Goal: Answer question/provide support

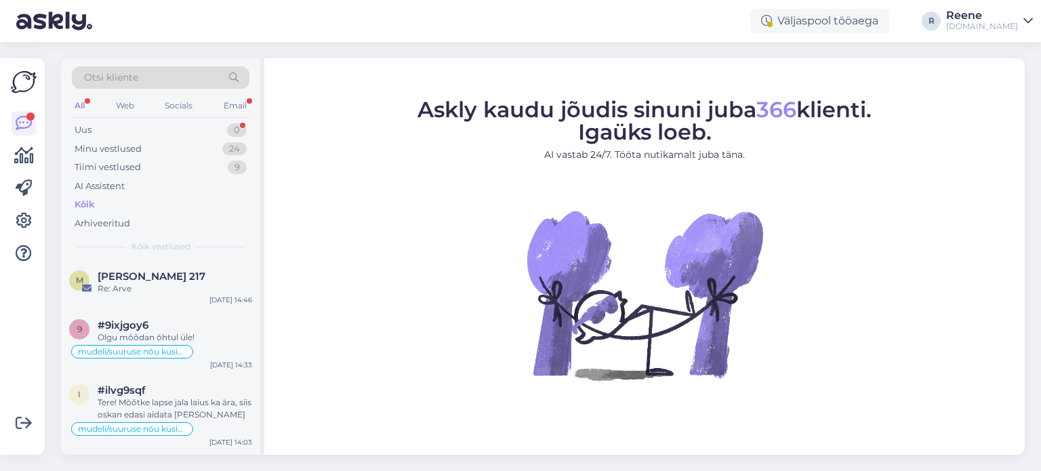
click at [85, 104] on div "All" at bounding box center [80, 106] width 16 height 18
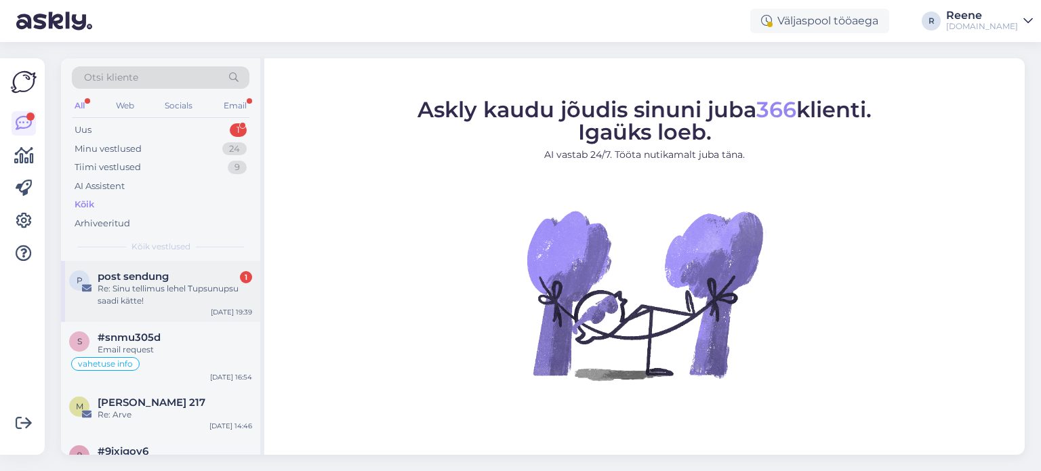
click at [151, 270] on span "post sendung" at bounding box center [133, 276] width 71 height 12
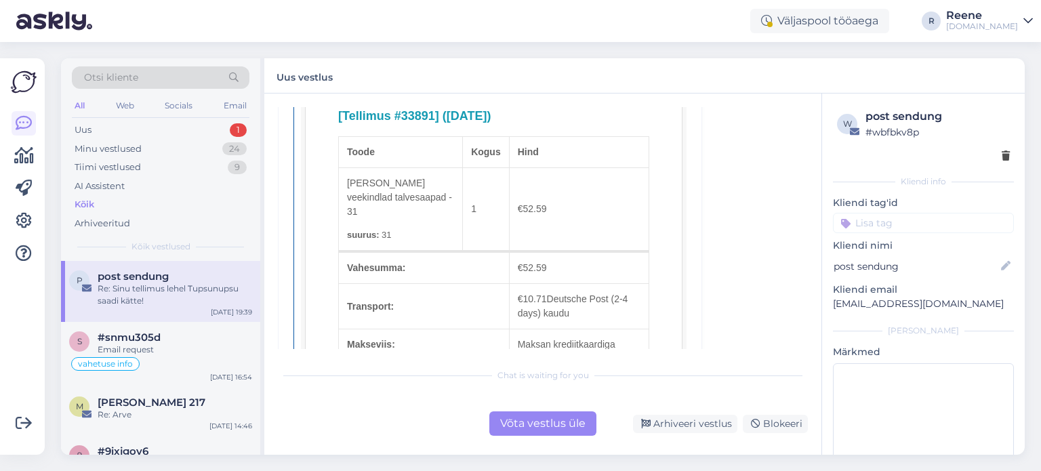
scroll to position [746, 0]
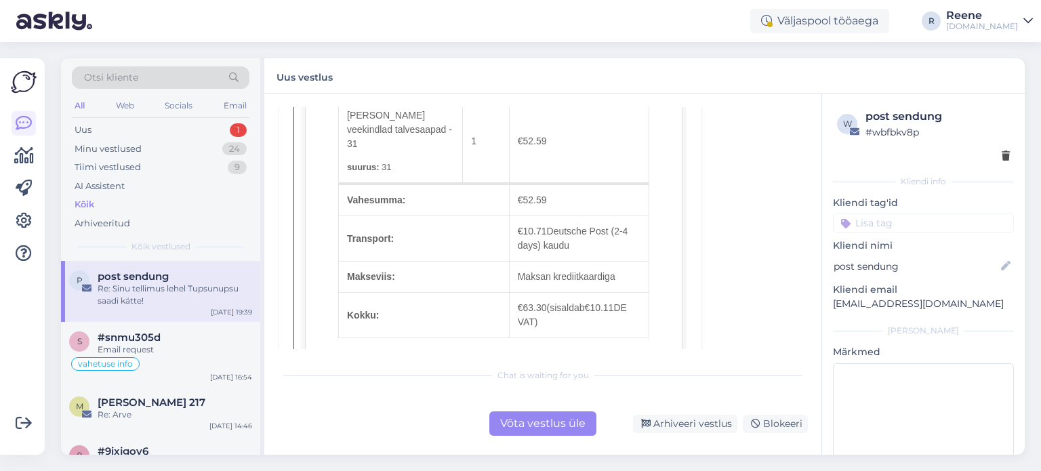
click at [572, 425] on div "Võta vestlus üle" at bounding box center [542, 423] width 107 height 24
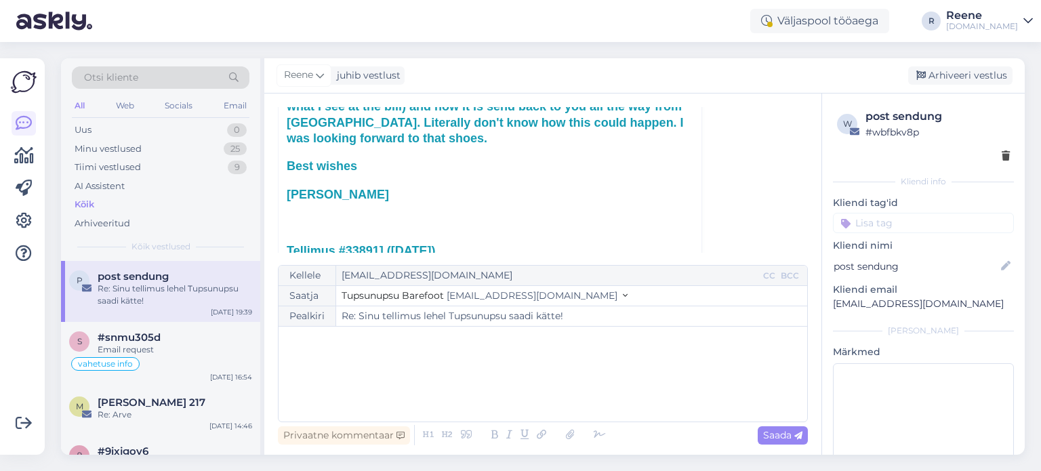
scroll to position [172, 0]
click at [312, 352] on div "﻿" at bounding box center [542, 373] width 515 height 81
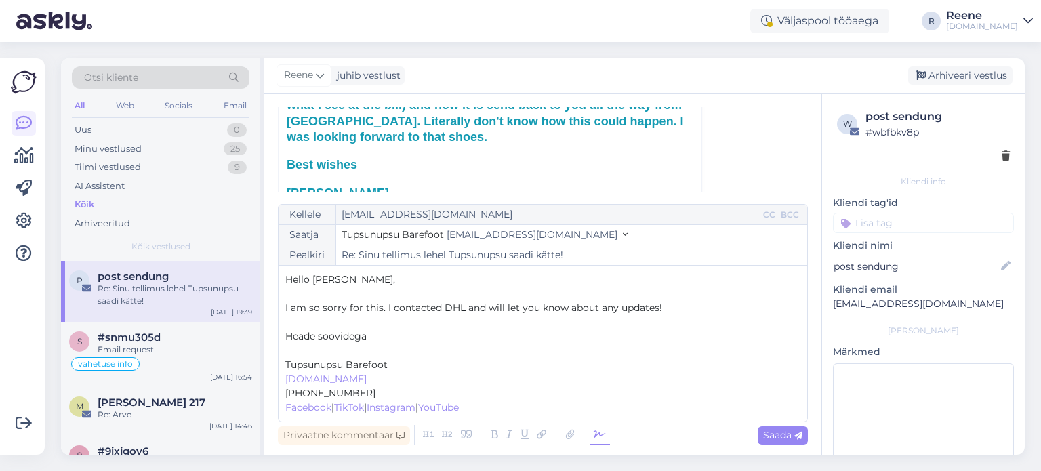
click at [602, 434] on icon at bounding box center [600, 435] width 20 height 19
drag, startPoint x: 374, startPoint y: 338, endPoint x: 268, endPoint y: 338, distance: 105.7
click at [268, 338] on div "Vestlus algas post sendung [EMAIL_ADDRESS][DOMAIN_NAME] [DATE] 19:39 ( 9 minuti…" at bounding box center [542, 274] width 557 height 361
click at [785, 433] on span "Saada" at bounding box center [782, 435] width 39 height 12
type input "Re: Sinu tellimus lehel Tupsunupsu saadi kätte!"
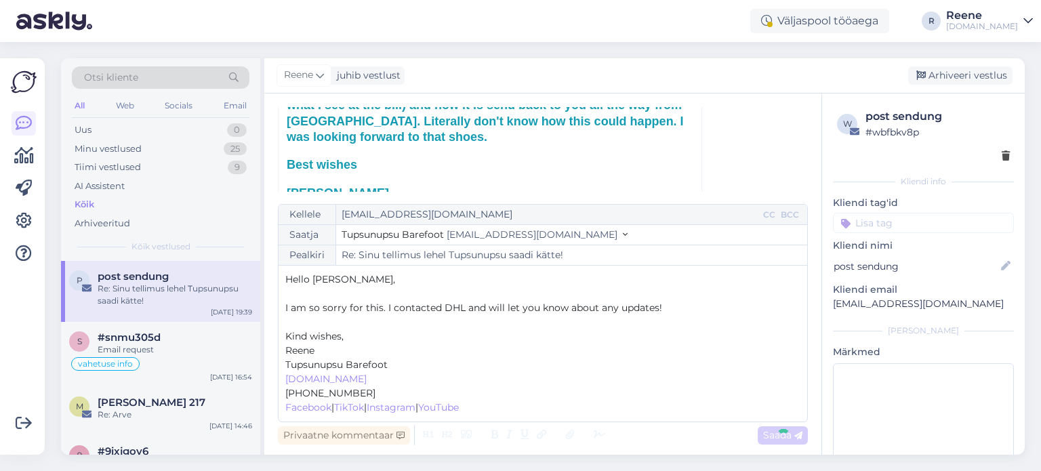
scroll to position [1455, 0]
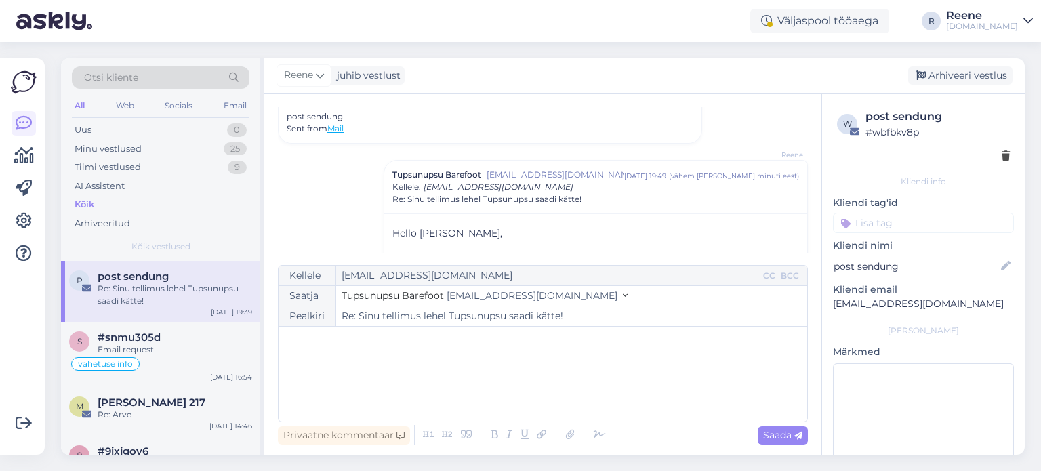
click at [902, 213] on input at bounding box center [923, 223] width 181 height 20
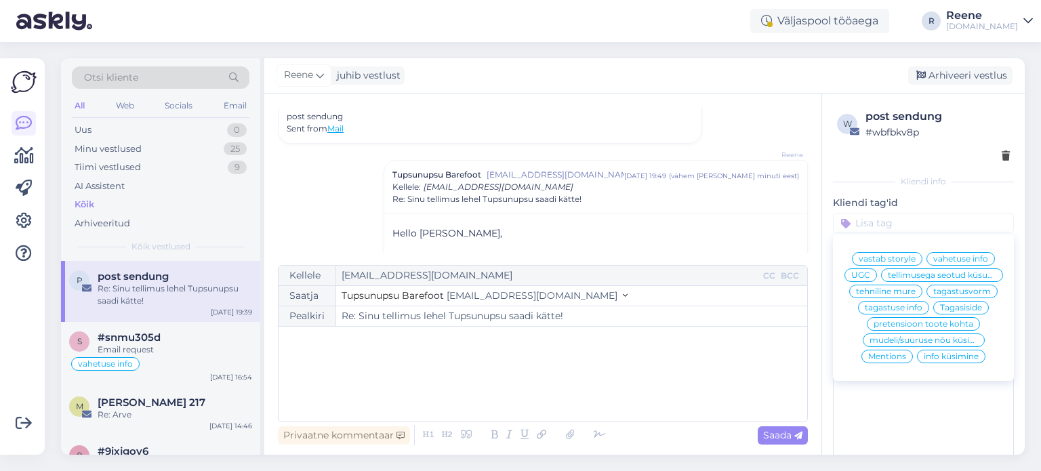
click at [943, 279] on span "tellimusega seotud küsumus" at bounding box center [942, 275] width 108 height 8
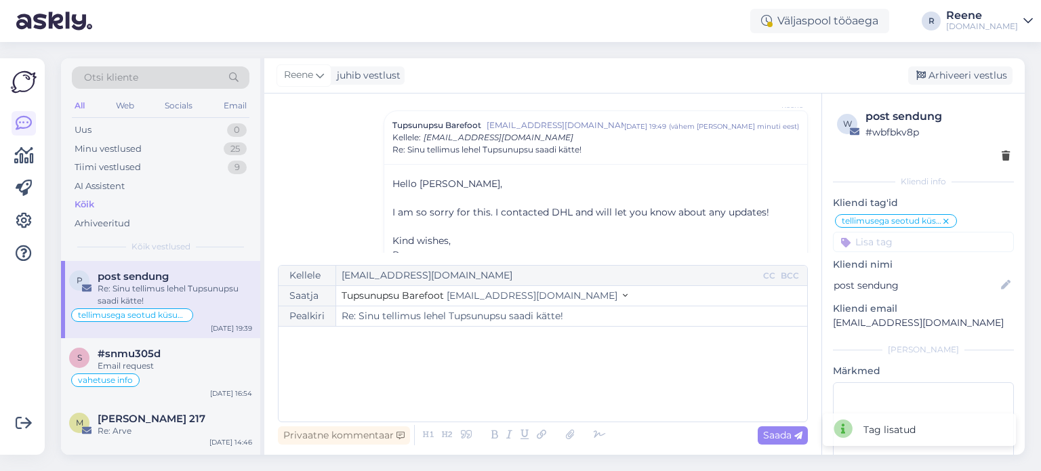
scroll to position [1572, 0]
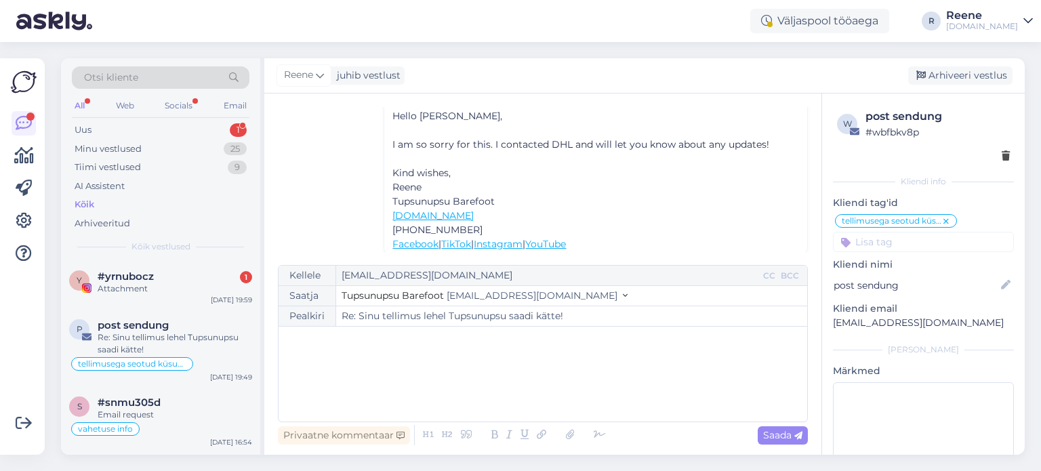
click at [98, 112] on div "All Web Socials Email" at bounding box center [161, 107] width 178 height 21
click at [79, 105] on div "All" at bounding box center [80, 106] width 16 height 18
click at [119, 273] on span "#yrnubocz" at bounding box center [126, 276] width 56 height 12
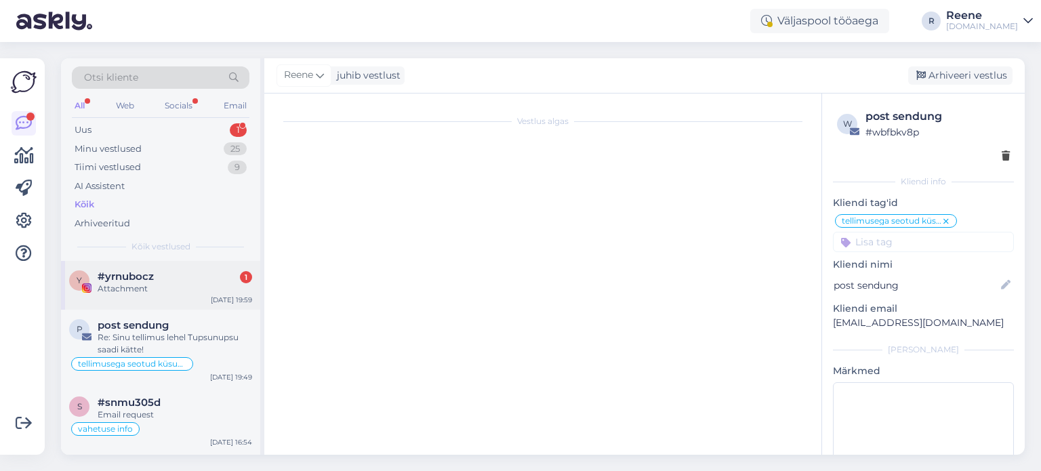
scroll to position [0, 0]
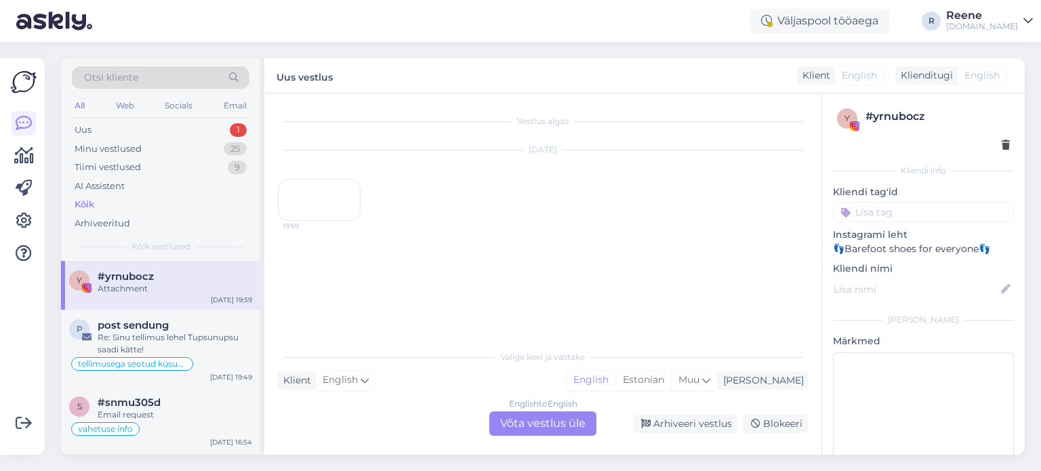
click at [562, 427] on div "English to English Võta vestlus üle" at bounding box center [542, 423] width 107 height 24
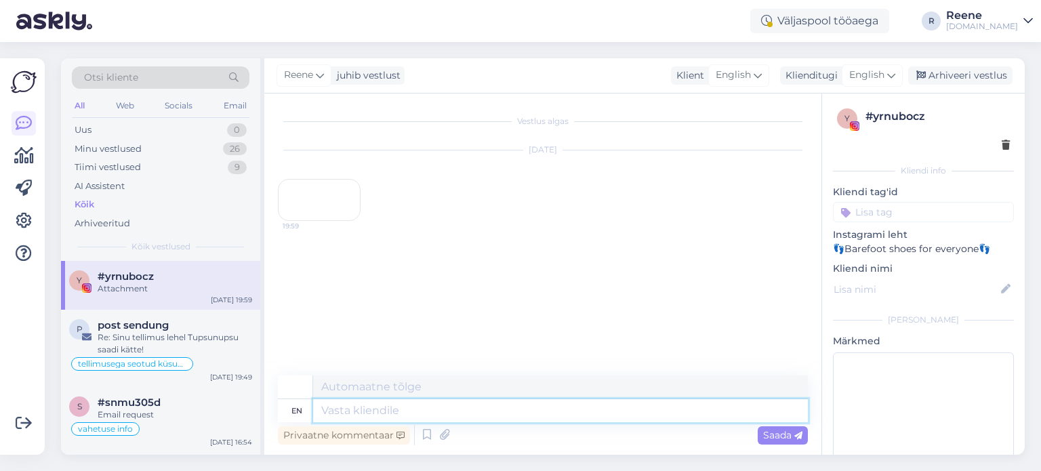
click at [390, 410] on textarea at bounding box center [560, 410] width 495 height 23
type textarea "<3"
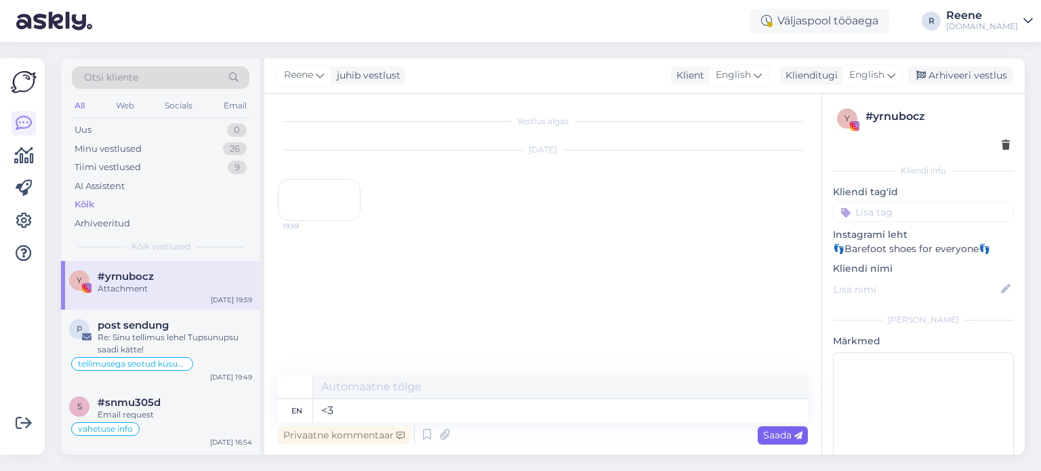
click at [784, 434] on span "Saada" at bounding box center [782, 435] width 39 height 12
